Goal: Navigation & Orientation: Find specific page/section

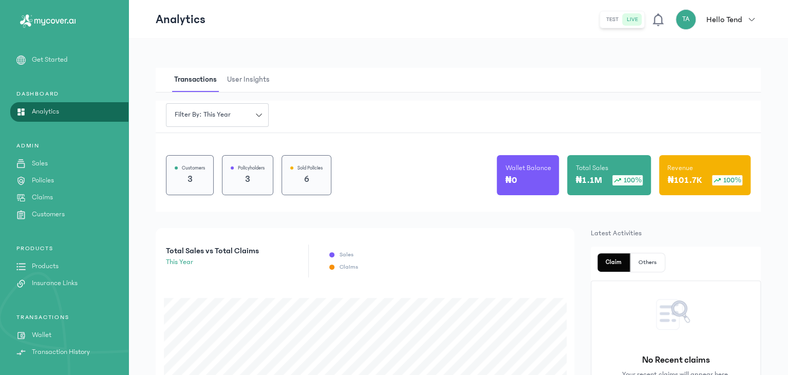
click at [71, 168] on link "Sales" at bounding box center [64, 163] width 128 height 11
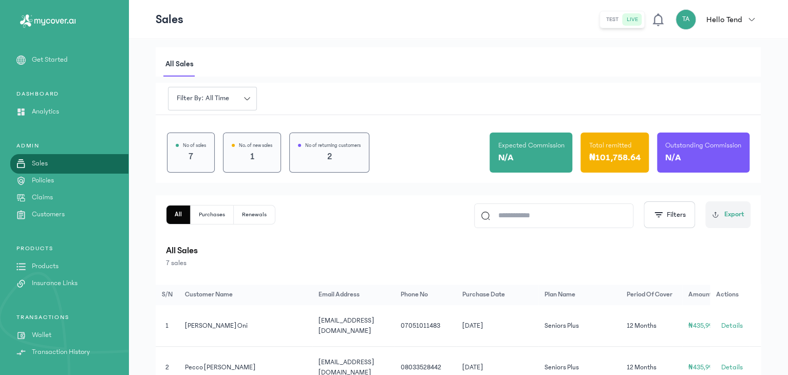
click at [45, 339] on p "Wallet" at bounding box center [42, 335] width 20 height 11
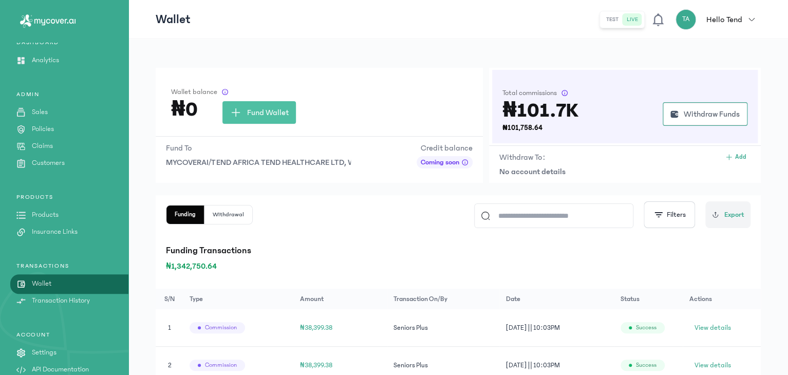
scroll to position [54, 0]
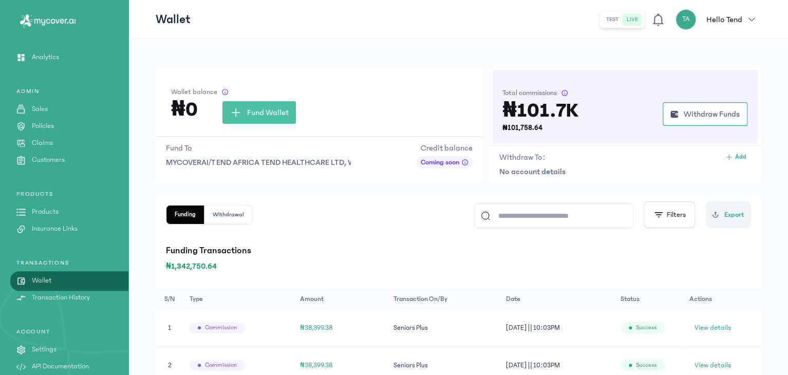
click at [43, 294] on p "Transaction History" at bounding box center [61, 297] width 58 height 11
